Goal: Communication & Community: Answer question/provide support

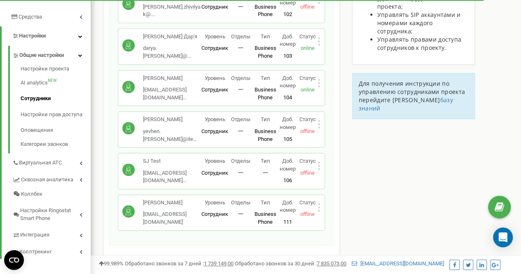
scroll to position [168, 0]
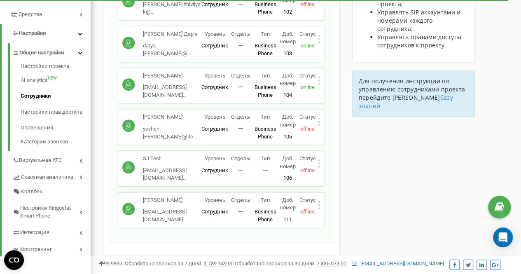
click at [319, 119] on icon at bounding box center [319, 118] width 2 height 2
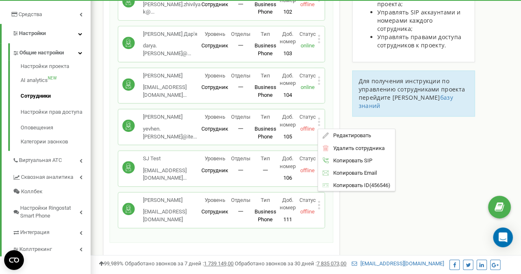
click at [454, 137] on div "Сотрудники проекта iterator.com.ua Сотрудники + Добавить сотрудника Докієнко Єв…" at bounding box center [306, 159] width 418 height 562
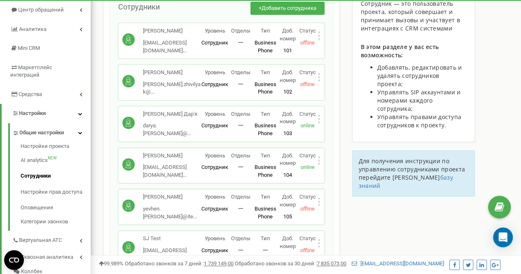
scroll to position [84, 0]
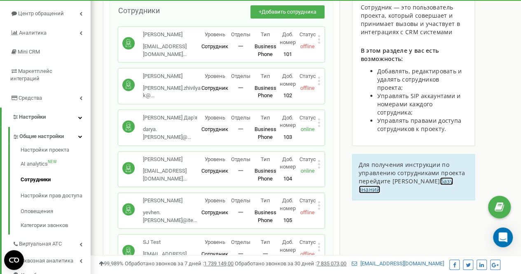
click at [414, 177] on span "базу знаний" at bounding box center [406, 185] width 94 height 16
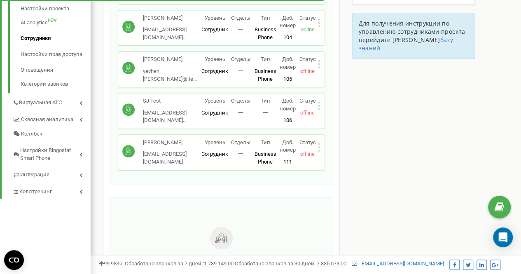
scroll to position [236, 0]
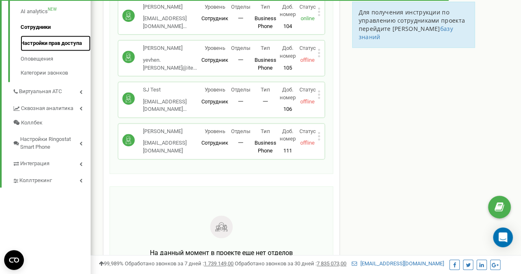
click at [62, 38] on link "Настройки прав доступа" at bounding box center [56, 43] width 70 height 16
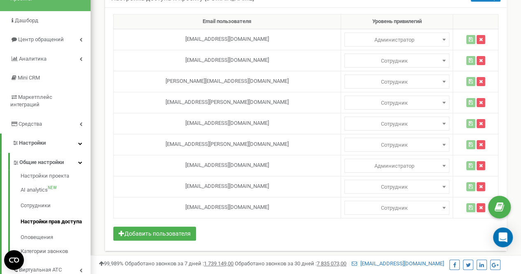
scroll to position [58, 0]
select select
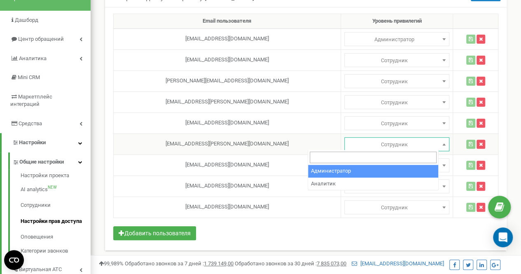
click at [440, 142] on span at bounding box center [444, 144] width 8 height 11
click at [513, 121] on div "Настройка доступа к проекту [DOMAIN_NAME] Помощь Помощь В этом меню владелец ак…" at bounding box center [306, 128] width 418 height 298
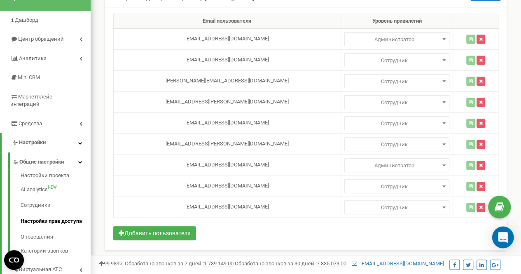
click at [506, 241] on icon "Open Intercom Messenger" at bounding box center [502, 237] width 9 height 11
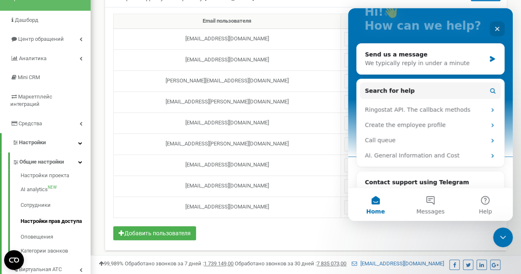
scroll to position [67, 0]
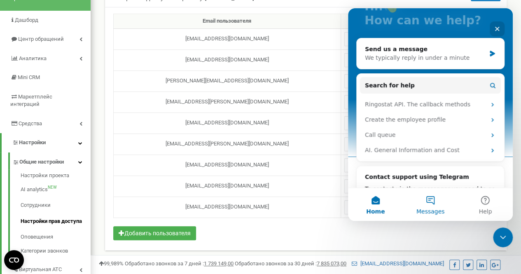
click at [434, 206] on button "Messages" at bounding box center [430, 204] width 55 height 33
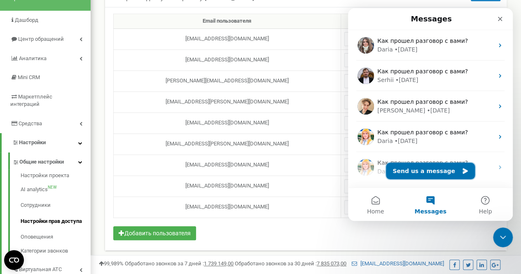
click at [426, 173] on button "Send us a message" at bounding box center [430, 171] width 89 height 16
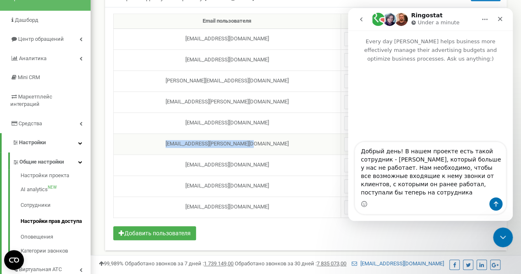
drag, startPoint x: 171, startPoint y: 143, endPoint x: 253, endPoint y: 136, distance: 82.7
click at [253, 136] on td "[EMAIL_ADDRESS][PERSON_NAME][DOMAIN_NAME]" at bounding box center [227, 143] width 227 height 21
copy td "[EMAIL_ADDRESS][PERSON_NAME][DOMAIN_NAME]"
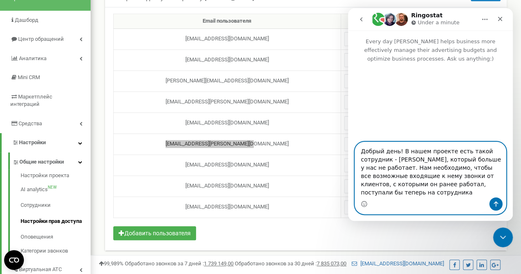
click at [436, 160] on textarea "Добрый день! В нашем проекте есть такой сотрудник - [PERSON_NAME], который боль…" at bounding box center [430, 169] width 151 height 55
paste textarea "[EMAIL_ADDRESS][PERSON_NAME][DOMAIN_NAME]"
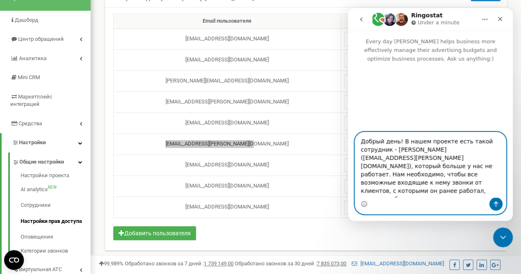
click at [392, 194] on textarea "Добрый день! В нашем проекте есть такой сотрудник - [PERSON_NAME] ([EMAIL_ADDRE…" at bounding box center [430, 164] width 151 height 65
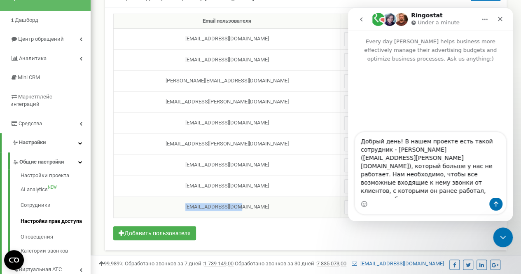
drag, startPoint x: 187, startPoint y: 204, endPoint x: 234, endPoint y: 200, distance: 47.5
click at [234, 200] on td "[EMAIL_ADDRESS][DOMAIN_NAME]" at bounding box center [227, 206] width 227 height 21
copy td "[EMAIL_ADDRESS][DOMAIN_NAME]"
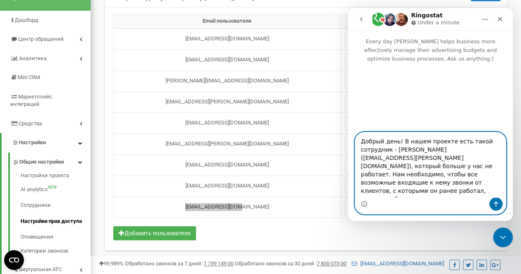
click at [428, 194] on textarea "Добрый день! В нашем проекте есть такой сотрудник - [PERSON_NAME] ([EMAIL_ADDRE…" at bounding box center [430, 164] width 151 height 65
paste textarea "[EMAIL_ADDRESS][DOMAIN_NAME]"
click at [476, 187] on textarea "Добрый день! В нашем проекте есть такой сотрудник - [PERSON_NAME] ([EMAIL_ADDRE…" at bounding box center [430, 164] width 151 height 65
click at [484, 192] on textarea "Добрый день! В нашем проекте есть такой сотрудник - [PERSON_NAME] ([EMAIL_ADDRE…" at bounding box center [430, 164] width 151 height 65
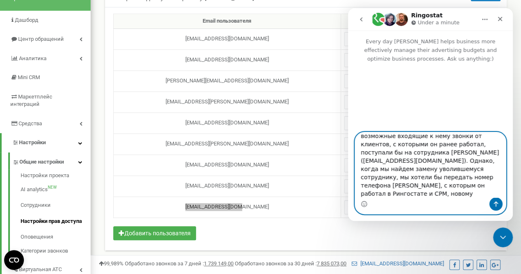
scroll to position [55, 0]
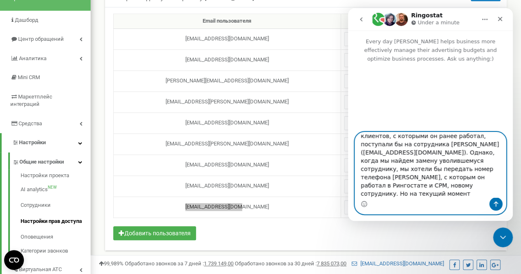
type textarea "Добрый день! В нашем проекте есть такой сотрудник - [PERSON_NAME] ([EMAIL_ADDRE…"
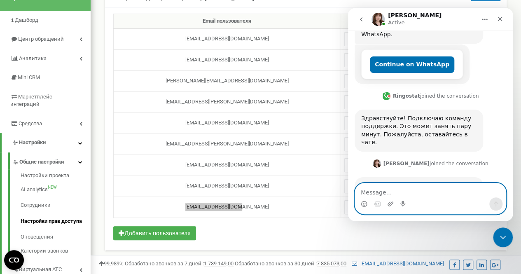
scroll to position [297, 0]
type textarea "Супер, благодарю!)"
click at [498, 204] on icon "Send a message…" at bounding box center [496, 203] width 5 height 5
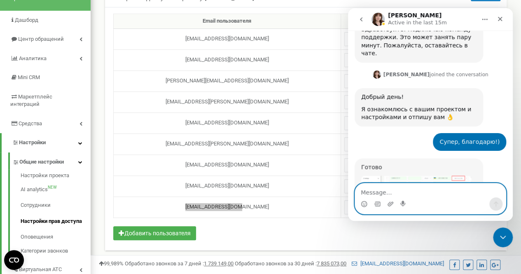
scroll to position [393, 0]
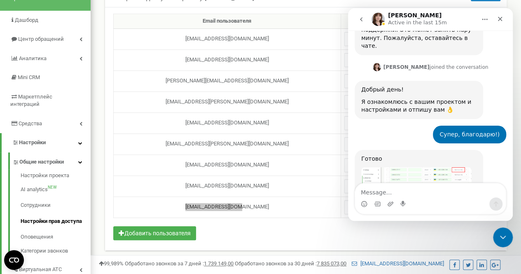
click at [410, 167] on img "Olga says…" at bounding box center [416, 178] width 110 height 23
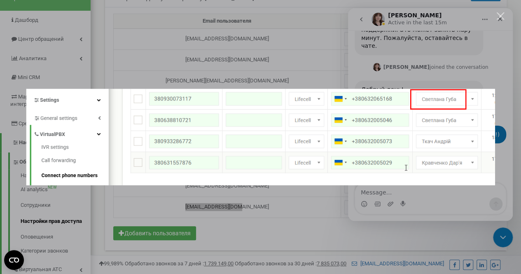
scroll to position [0, 0]
click at [499, 16] on div "Close" at bounding box center [501, 16] width 8 height 8
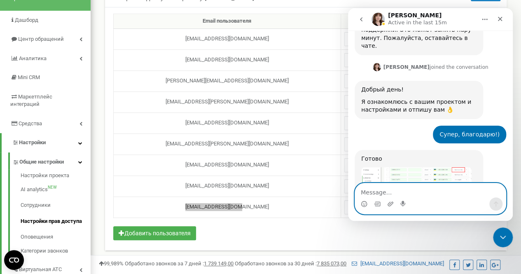
click at [415, 187] on textarea "Message…" at bounding box center [430, 190] width 151 height 14
type textarea "Спасибо огромное, пока на этом всё)"
click at [497, 204] on icon "Send a message…" at bounding box center [496, 204] width 7 height 7
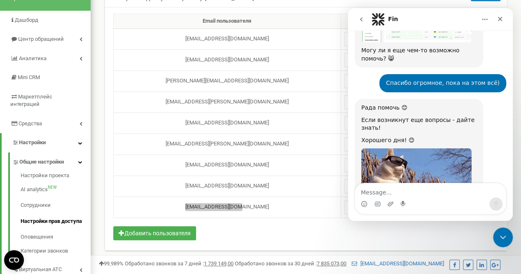
scroll to position [606, 0]
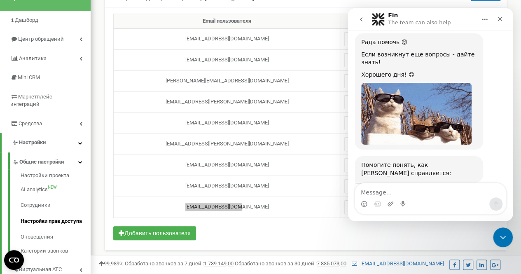
click at [449, 206] on span "Amazing" at bounding box center [451, 213] width 15 height 15
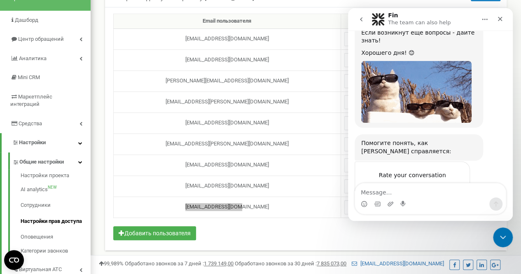
scroll to position [628, 0]
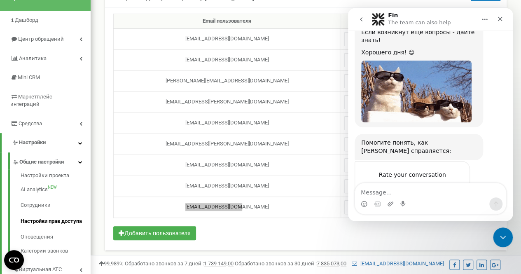
click at [454, 213] on div "Submit" at bounding box center [455, 221] width 16 height 16
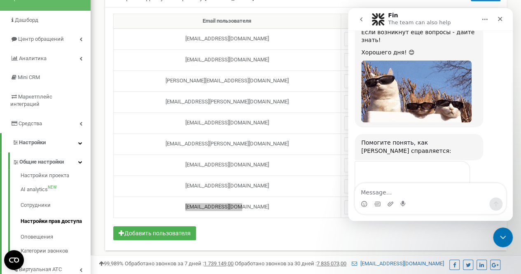
scroll to position [596, 0]
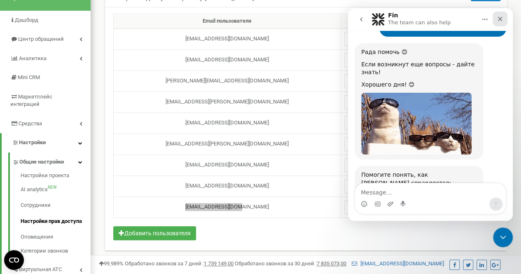
click at [500, 22] on div "Close" at bounding box center [500, 19] width 15 height 15
